Goal: Task Accomplishment & Management: Use online tool/utility

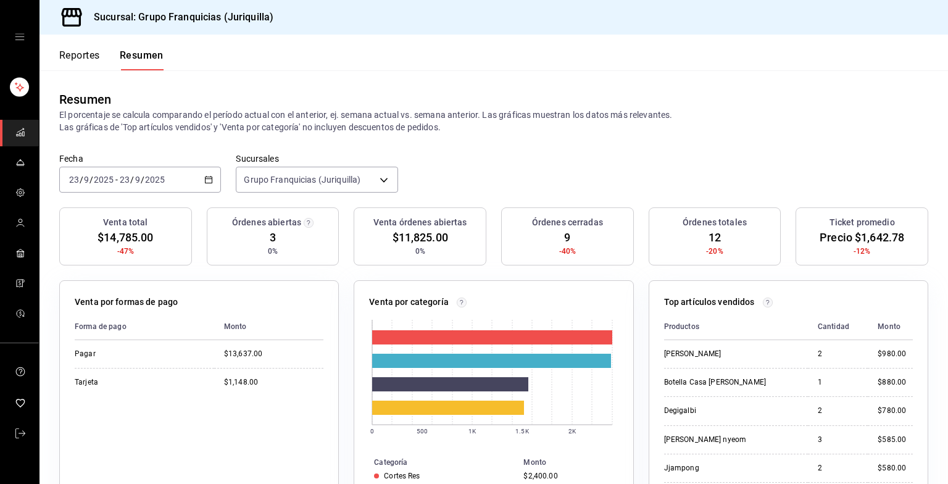
click at [204, 183] on icon "button" at bounding box center [208, 179] width 9 height 9
click at [120, 223] on li "Hoy" at bounding box center [117, 217] width 115 height 28
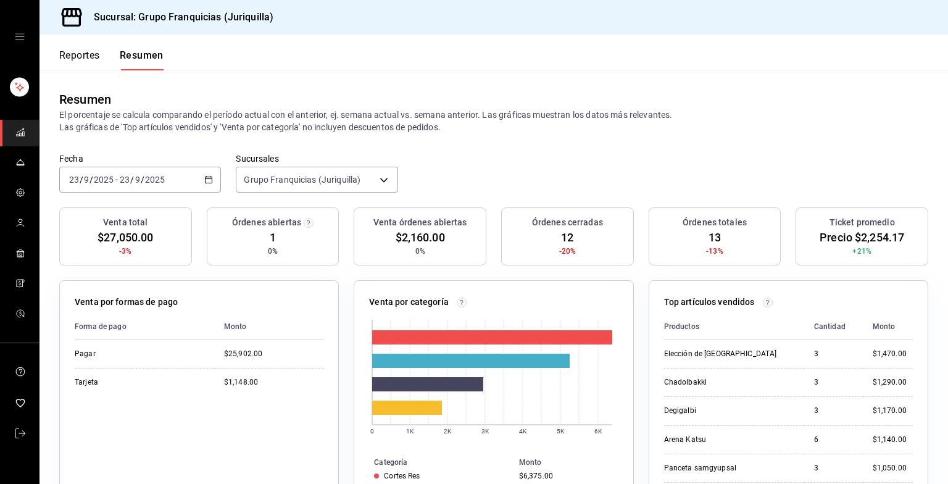
click at [142, 25] on div "Sucursal: Grupo Franquicias (Juriquilla)" at bounding box center [163, 17] width 229 height 35
click at [131, 19] on h3 "Sucursal: Grupo Franquicias (Juriquilla)" at bounding box center [178, 17] width 189 height 15
click at [410, 293] on div "Venta por categoría 0 1K 2K 3K 4K 5K 6K Categoría Monto Cortes Res $6,375.00 En…" at bounding box center [493, 409] width 279 height 259
click at [21, 135] on rect "carpetas de buzones" at bounding box center [20, 134] width 2 height 3
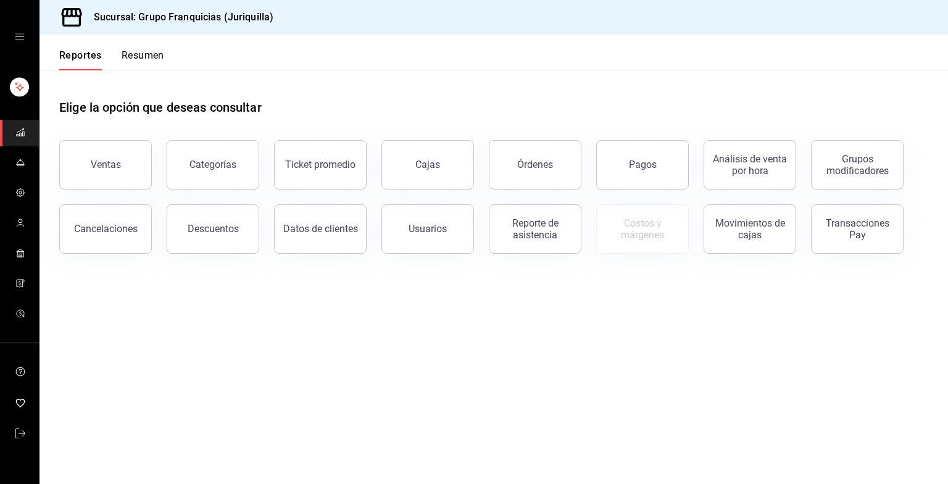
click at [17, 34] on icon "cajón abierto" at bounding box center [19, 37] width 9 height 6
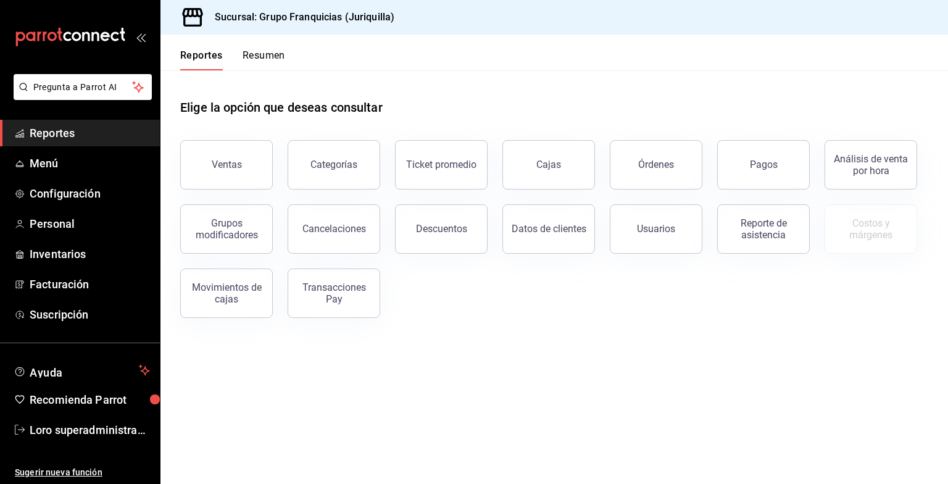
click at [139, 39] on icon "open_drawer_menu" at bounding box center [141, 37] width 10 height 10
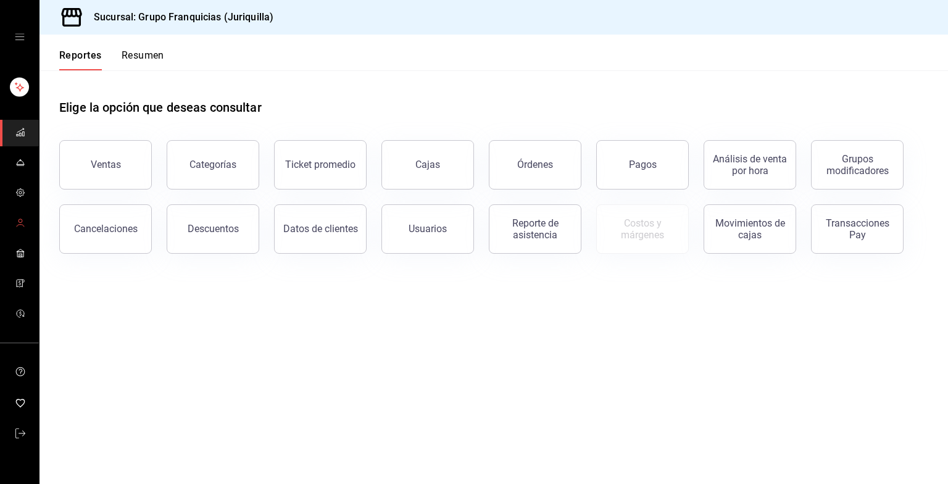
click at [22, 217] on span "carpetas de buzones" at bounding box center [20, 223] width 10 height 17
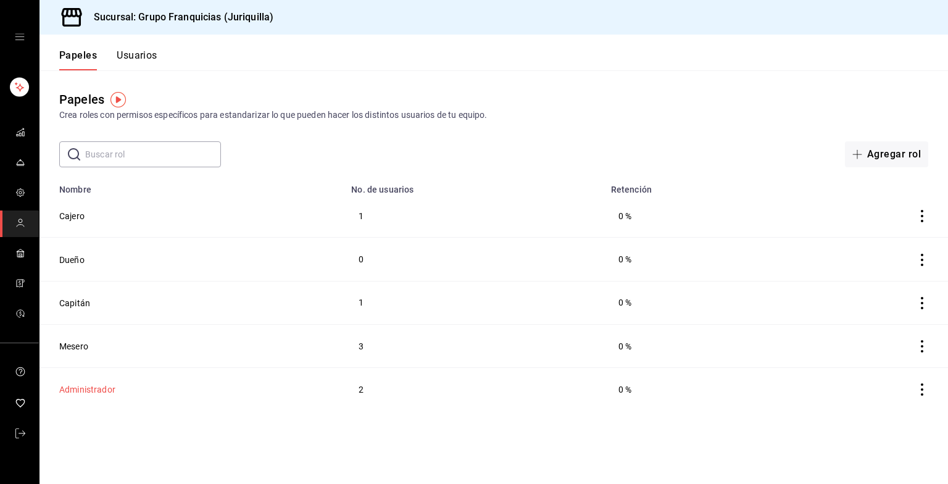
click at [86, 386] on button "Administrador" at bounding box center [87, 389] width 56 height 12
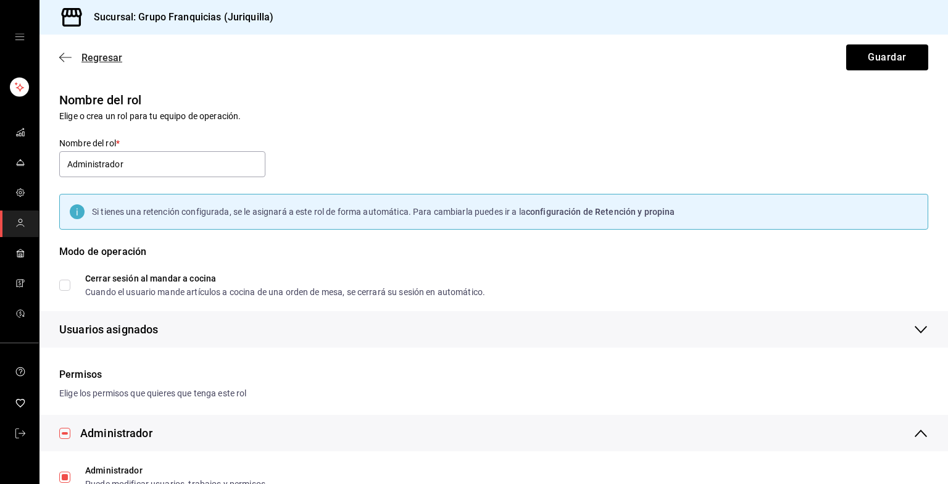
click at [66, 55] on icon "button" at bounding box center [65, 57] width 12 height 11
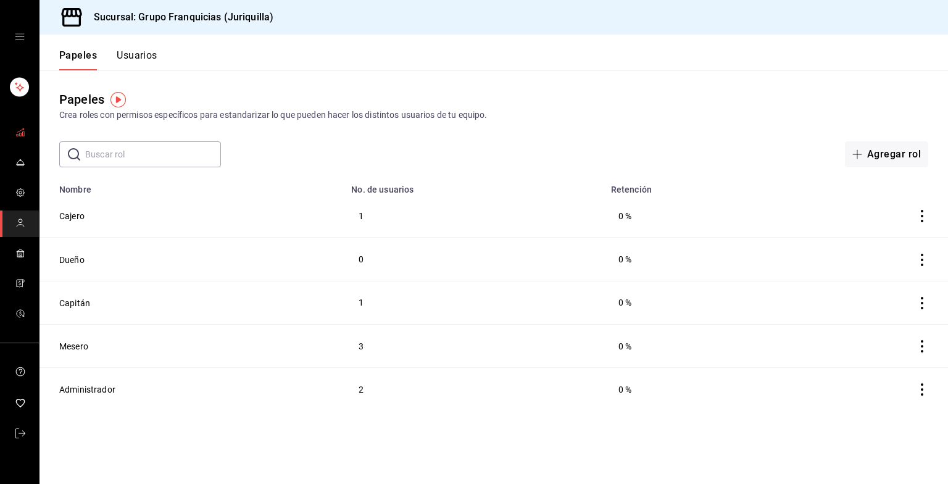
click at [23, 130] on icon "mailbox folders" at bounding box center [20, 132] width 10 height 10
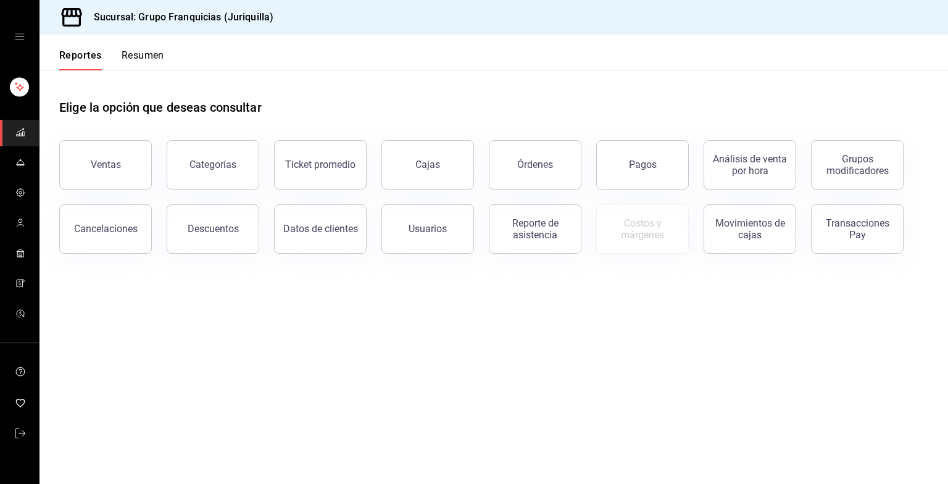
click at [153, 58] on button "Resumen" at bounding box center [143, 59] width 43 height 21
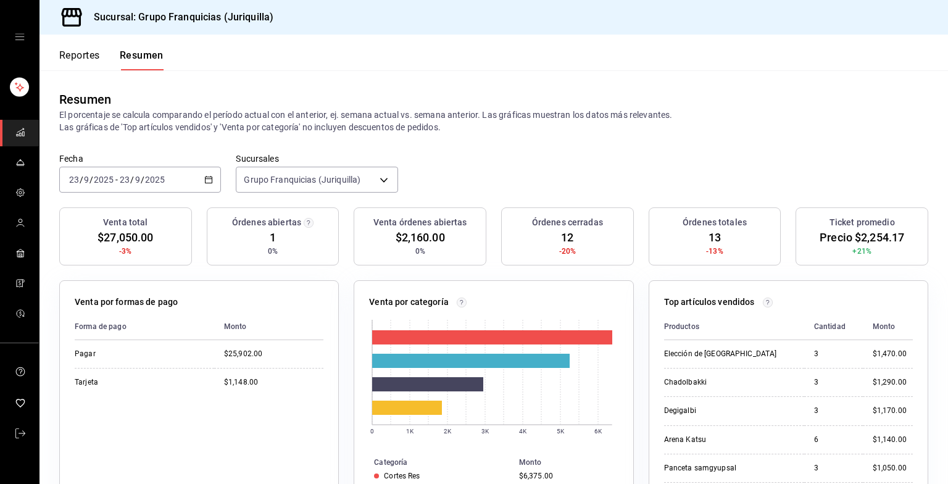
click at [82, 54] on font "Reportes" at bounding box center [79, 55] width 41 height 12
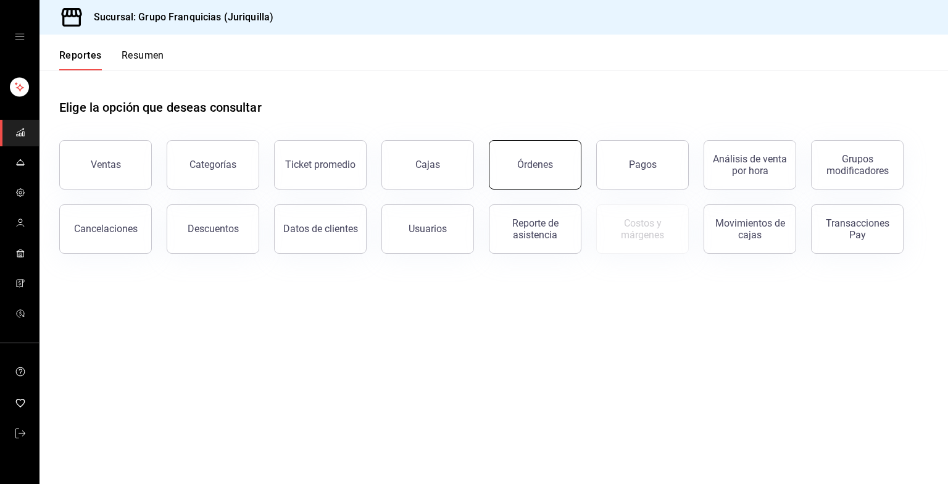
click at [565, 172] on button "Órdenes" at bounding box center [535, 164] width 93 height 49
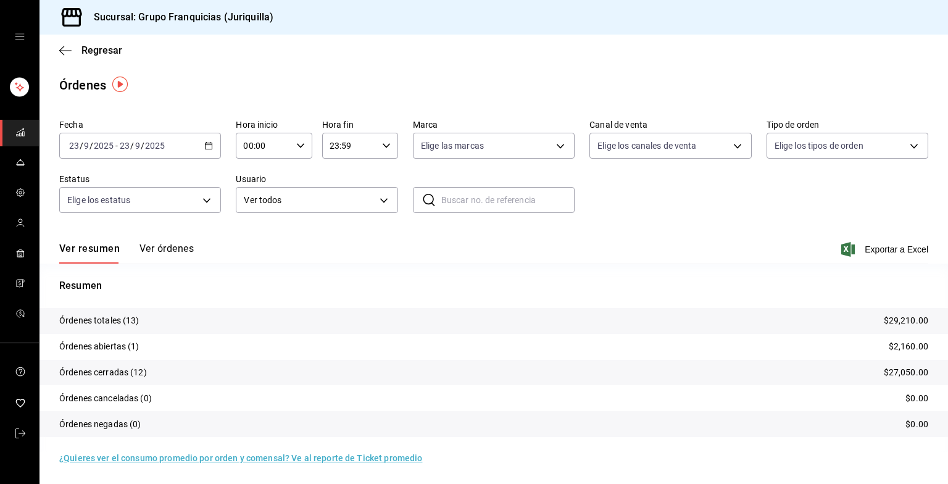
scroll to position [1, 0]
click at [286, 192] on body "Sucursal: Grupo Franquicias (Juriquilla) Regresar Órdenes Fecha [DATE] [DATE] -…" at bounding box center [474, 242] width 948 height 484
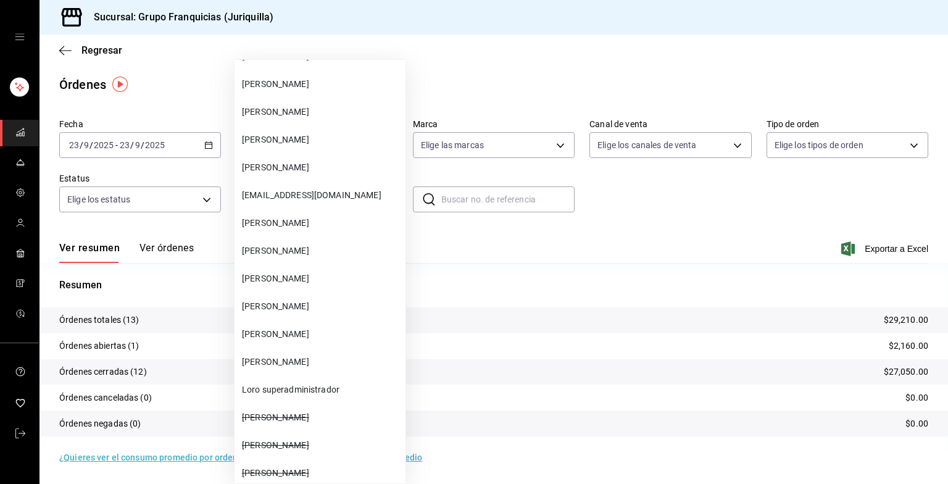
scroll to position [429, 0]
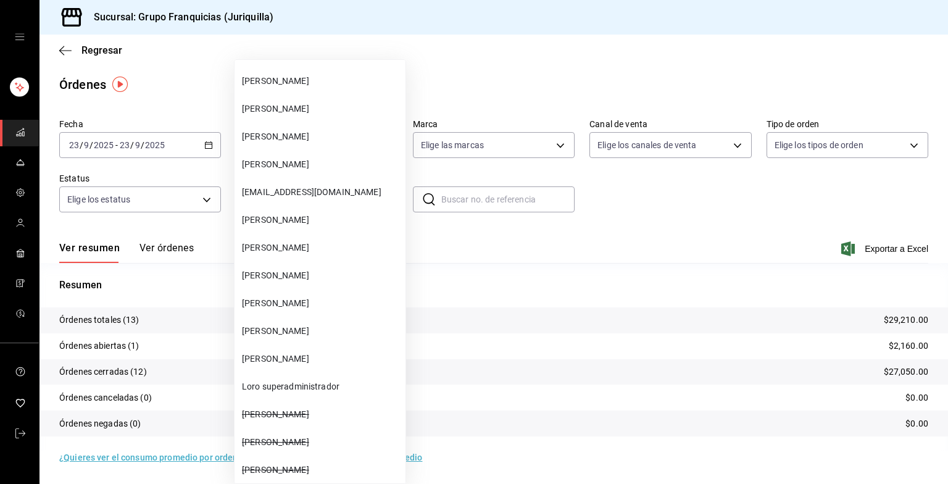
click at [302, 241] on span "[PERSON_NAME]" at bounding box center [321, 247] width 159 height 13
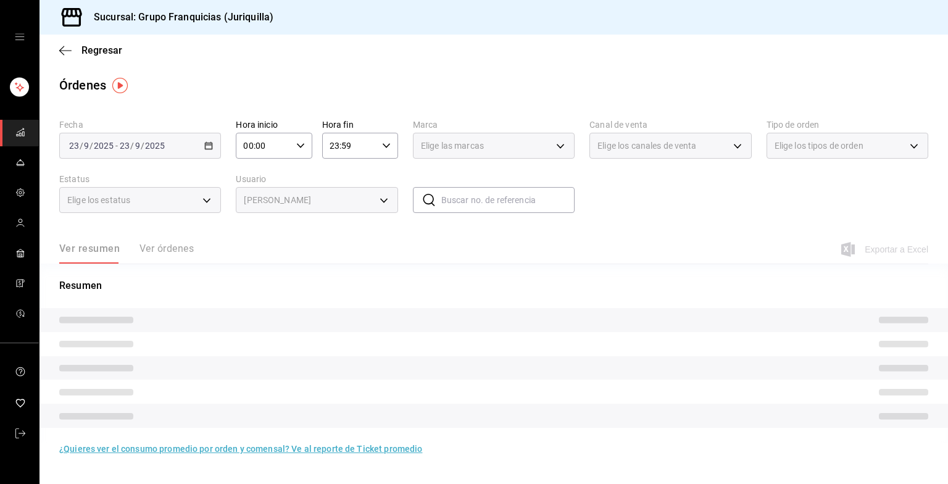
type input "bb1e40ad-e6b1-49d0-929b-c9353743ca88"
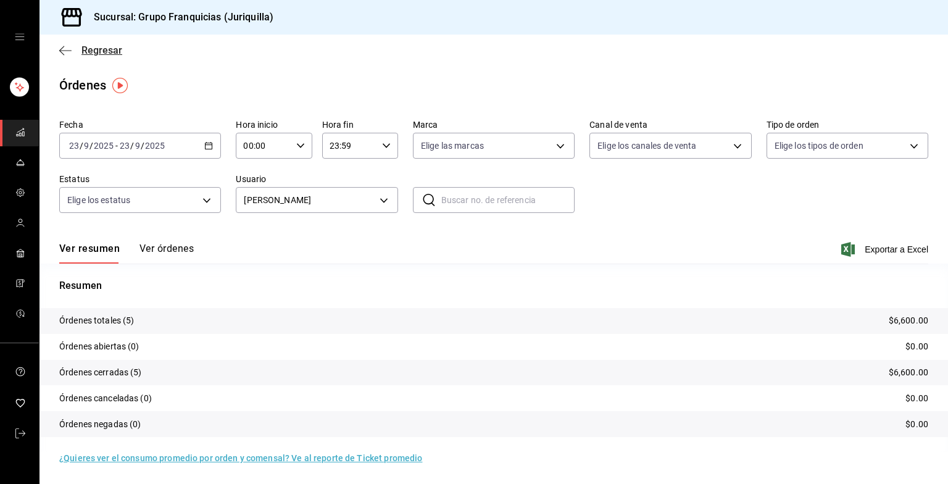
click at [96, 55] on span "Regresar" at bounding box center [101, 50] width 41 height 12
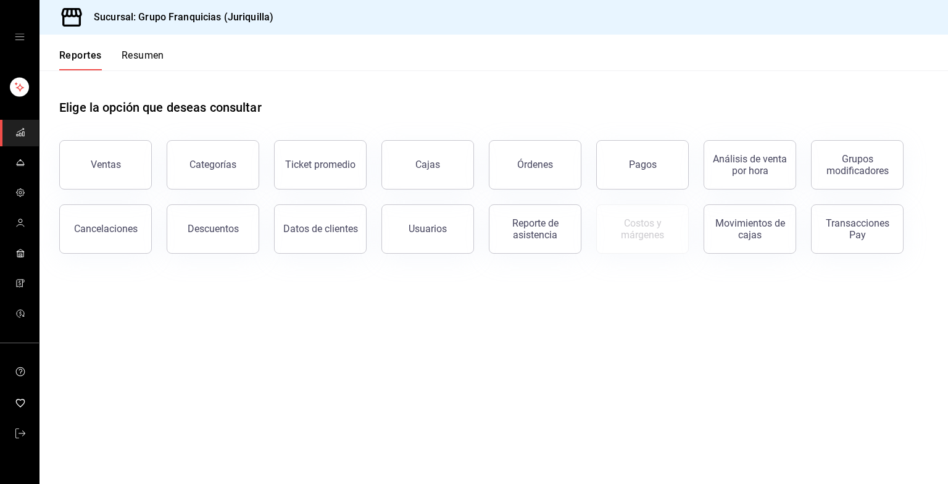
click at [146, 59] on button "Resumen" at bounding box center [143, 59] width 43 height 21
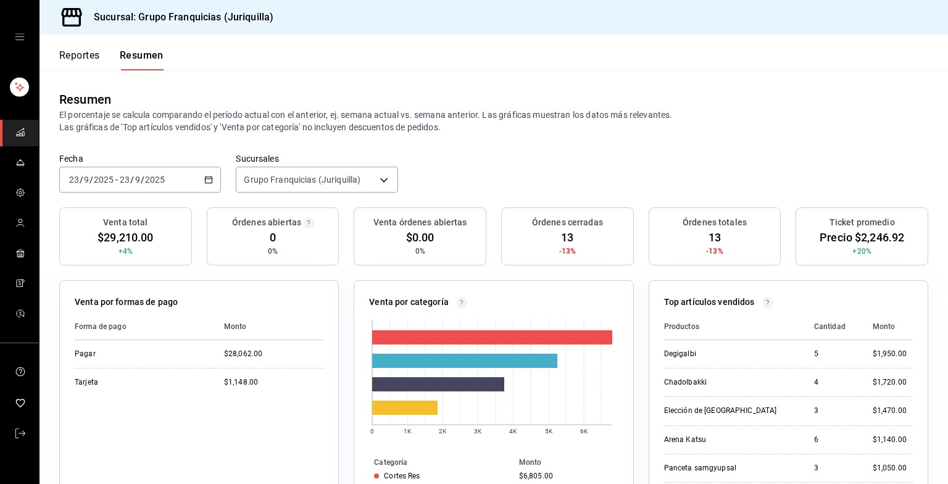
click at [73, 45] on div "Reportes Resumen" at bounding box center [101, 53] width 124 height 36
click at [73, 53] on font "Reportes" at bounding box center [79, 55] width 41 height 12
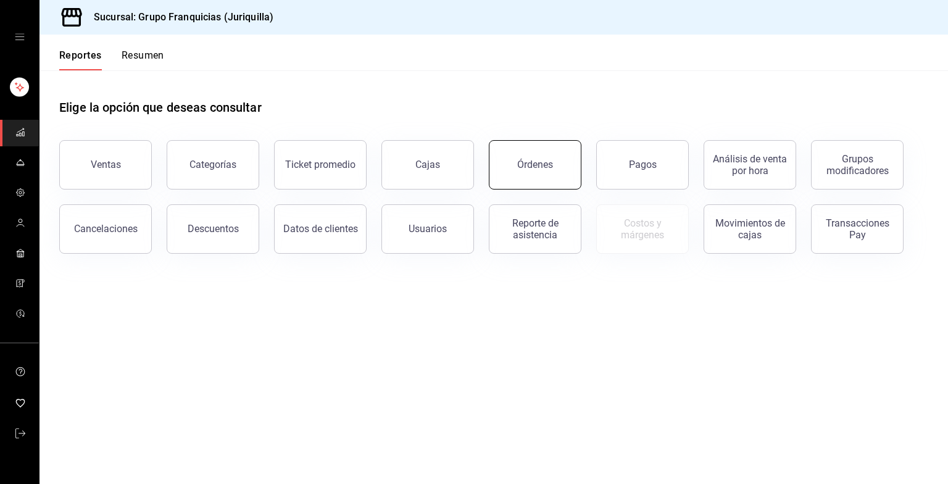
click at [536, 183] on button "Órdenes" at bounding box center [535, 164] width 93 height 49
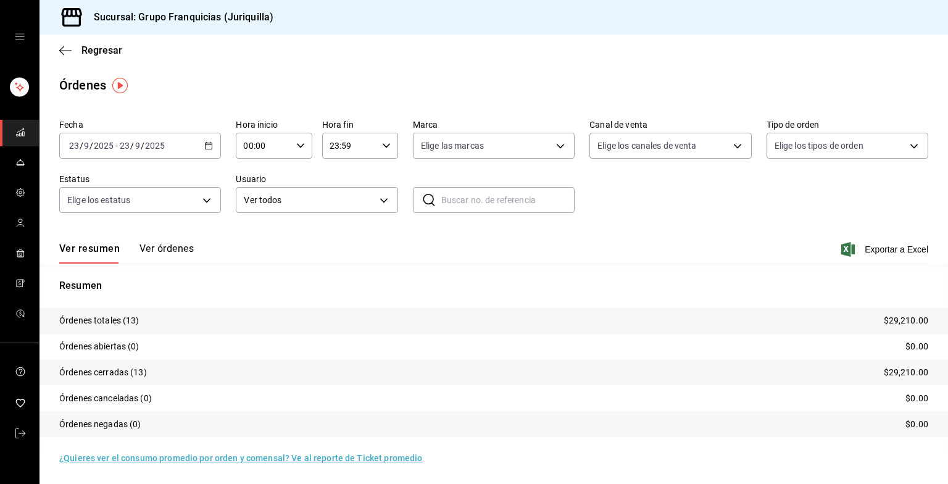
click at [178, 247] on button "Ver órdenes" at bounding box center [166, 252] width 54 height 21
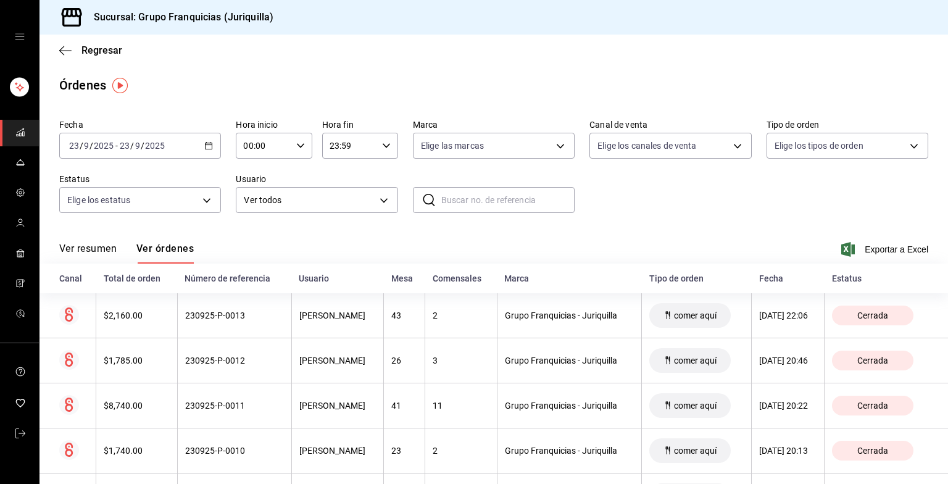
click at [58, 46] on div "Regresar" at bounding box center [493, 50] width 908 height 31
click at [72, 49] on span "Regresar" at bounding box center [90, 50] width 63 height 12
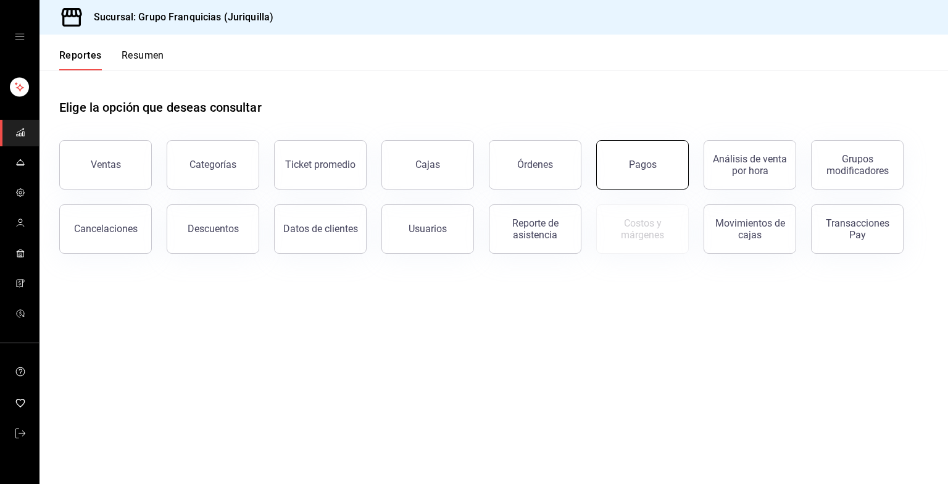
click at [652, 182] on button "Pagos" at bounding box center [642, 164] width 93 height 49
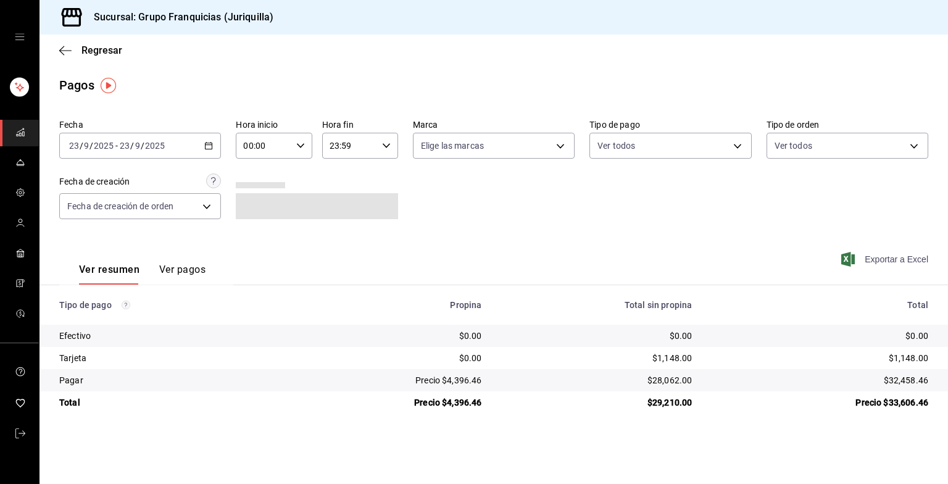
click at [900, 257] on font "Exportar a Excel" at bounding box center [896, 259] width 64 height 10
